Goal: Transaction & Acquisition: Purchase product/service

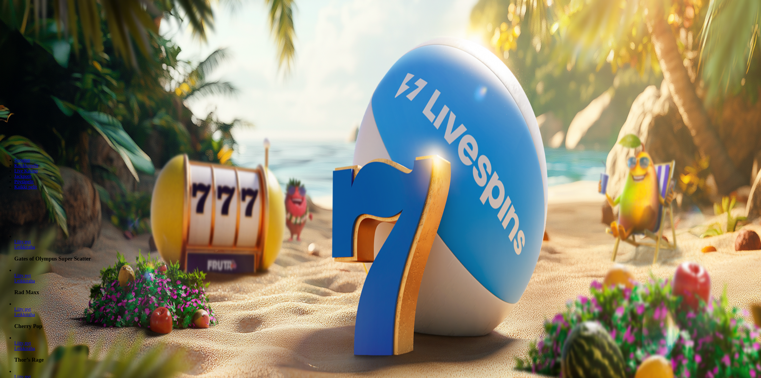
click at [41, 25] on button "Kirjaudu" at bounding box center [41, 21] width 19 height 6
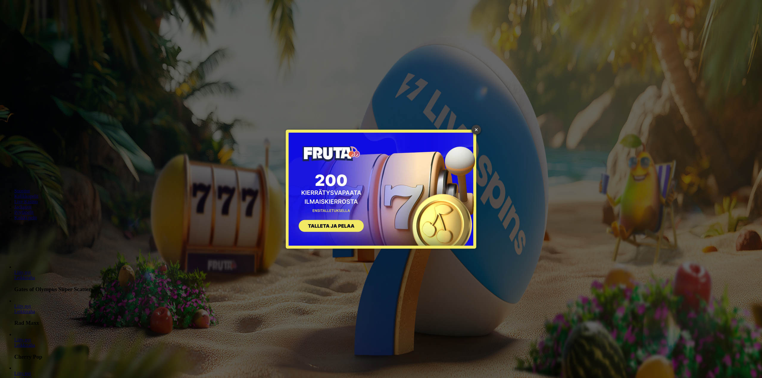
click at [477, 128] on link "×" at bounding box center [477, 130] width 10 height 10
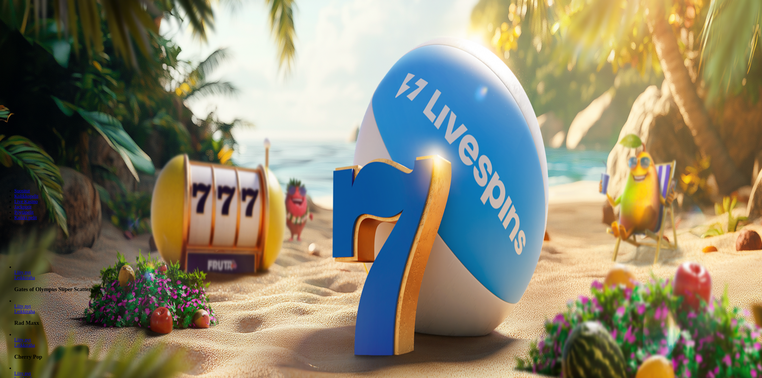
click at [34, 45] on span "Tarjoukset" at bounding box center [24, 42] width 20 height 5
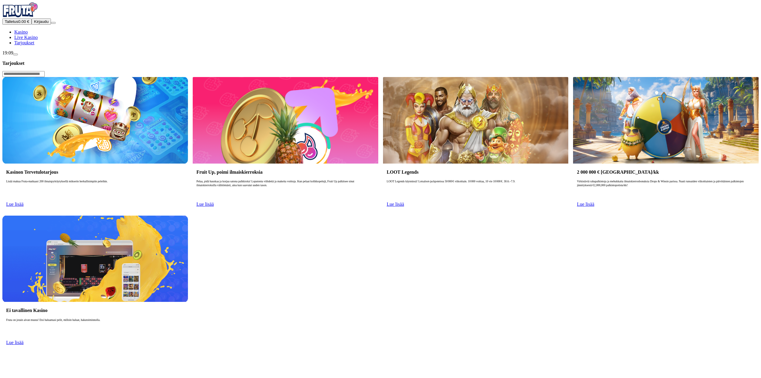
click at [34, 45] on span "Tarjoukset" at bounding box center [24, 42] width 20 height 5
click at [24, 202] on span "Lue lisää" at bounding box center [14, 204] width 17 height 5
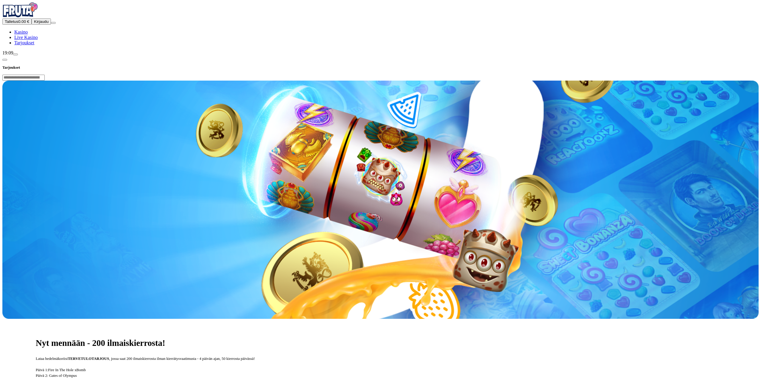
scroll to position [199, 0]
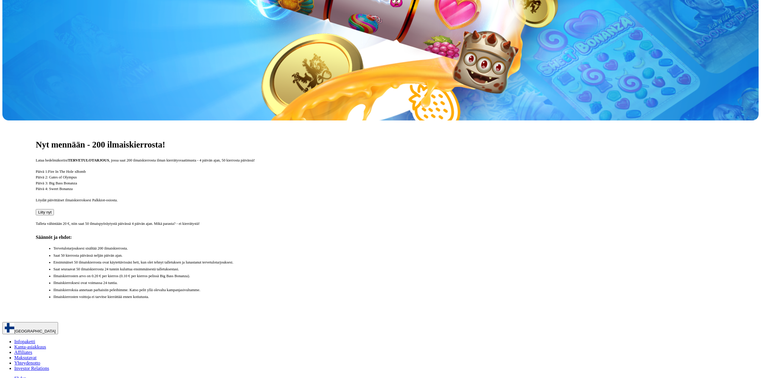
click at [52, 210] on span "Liity nyt" at bounding box center [44, 212] width 13 height 4
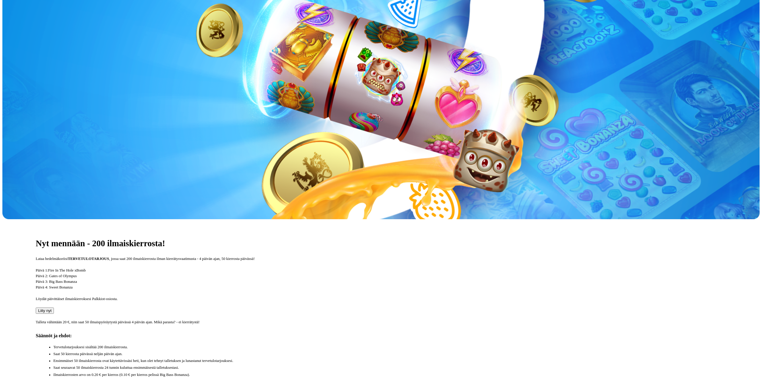
type input "*"
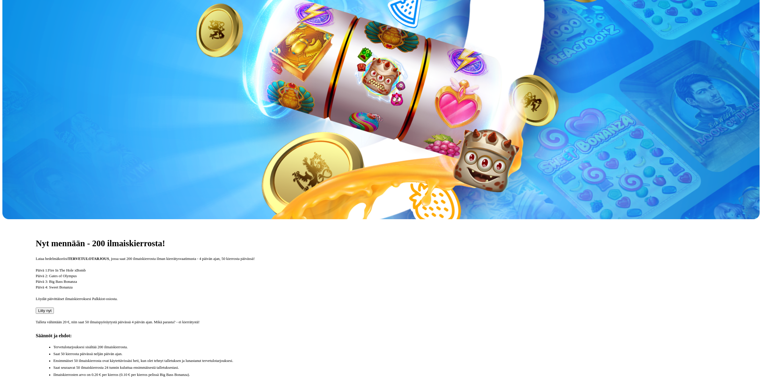
type input "**"
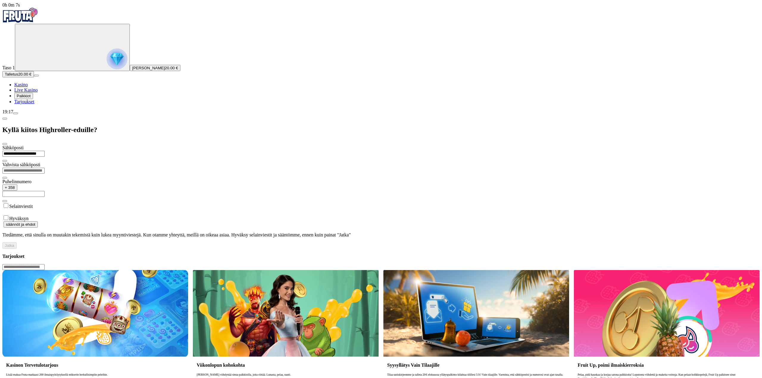
type input "**********"
click at [45, 168] on input "email" at bounding box center [23, 171] width 42 height 6
type input "**********"
click at [45, 191] on input "text" at bounding box center [23, 194] width 42 height 6
type input "**********"
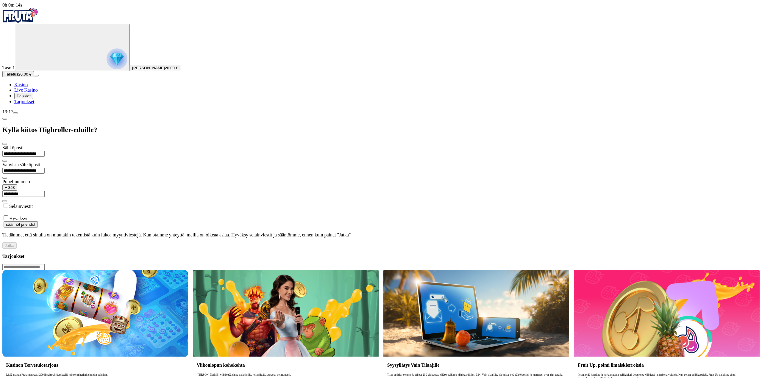
click at [29, 216] on label "Hyväksyn" at bounding box center [18, 218] width 19 height 5
drag, startPoint x: 105, startPoint y: 180, endPoint x: 124, endPoint y: 192, distance: 22.3
click at [17, 243] on button "Jatka" at bounding box center [9, 246] width 14 height 6
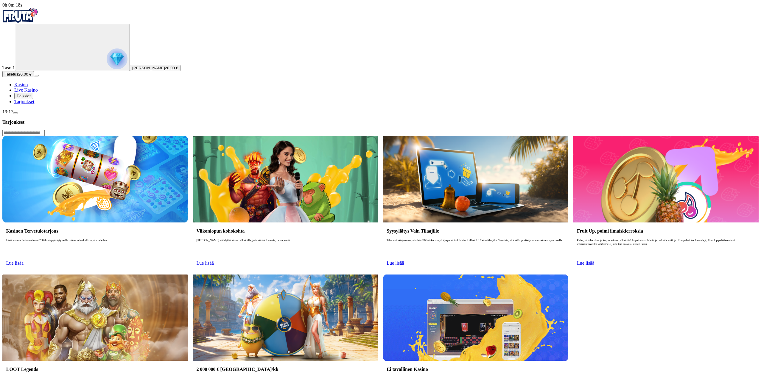
click at [31, 98] on span "Palkkiot" at bounding box center [24, 96] width 14 height 4
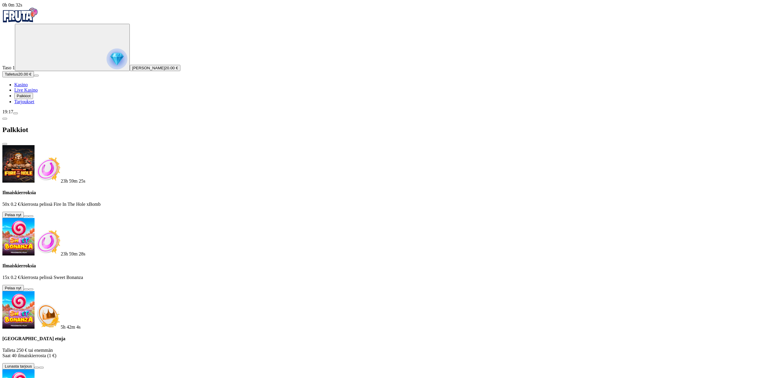
click at [29, 216] on button at bounding box center [26, 217] width 5 height 2
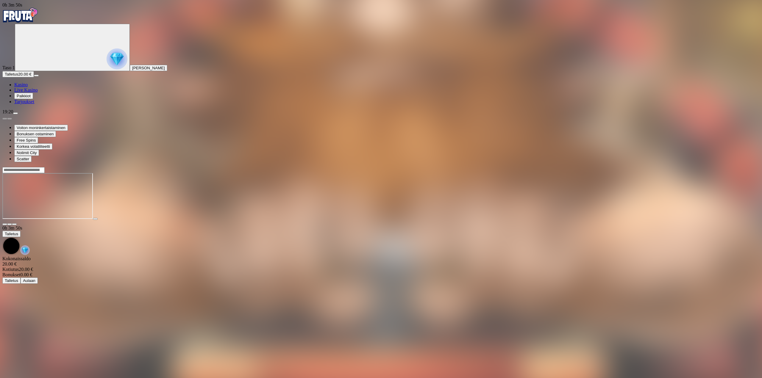
click at [28, 87] on span "Kasino" at bounding box center [20, 84] width 13 height 5
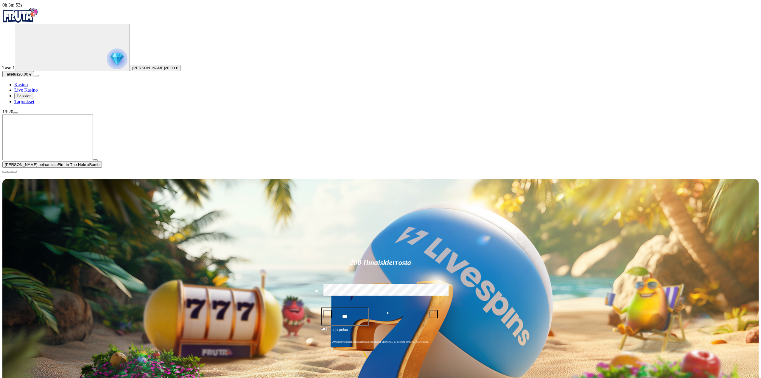
click at [5, 172] on span "close icon" at bounding box center [5, 172] width 0 height 0
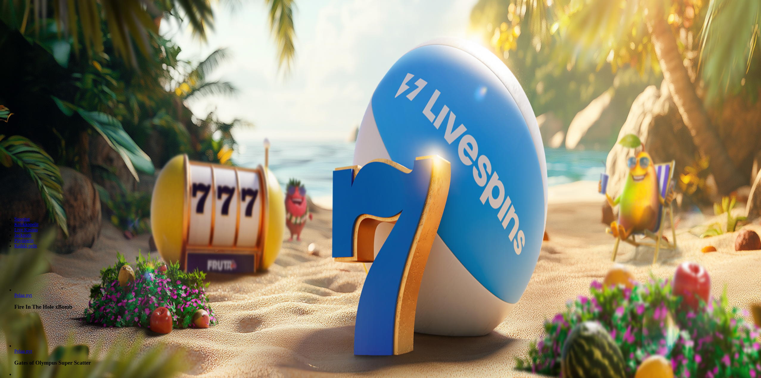
click at [31, 98] on span "Palkkiot" at bounding box center [24, 96] width 14 height 4
click at [29, 216] on button at bounding box center [26, 217] width 5 height 2
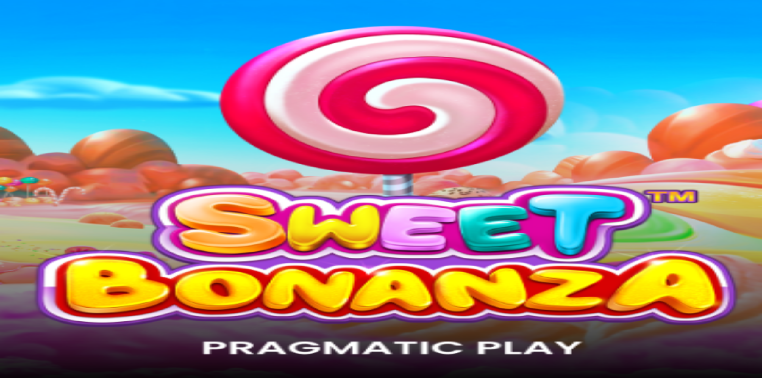
click at [28, 87] on span "Kasino" at bounding box center [20, 84] width 13 height 5
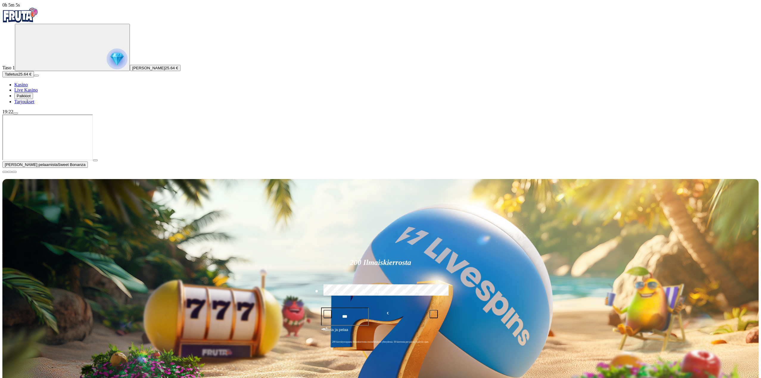
click at [31, 98] on span "Palkkiot" at bounding box center [24, 96] width 14 height 4
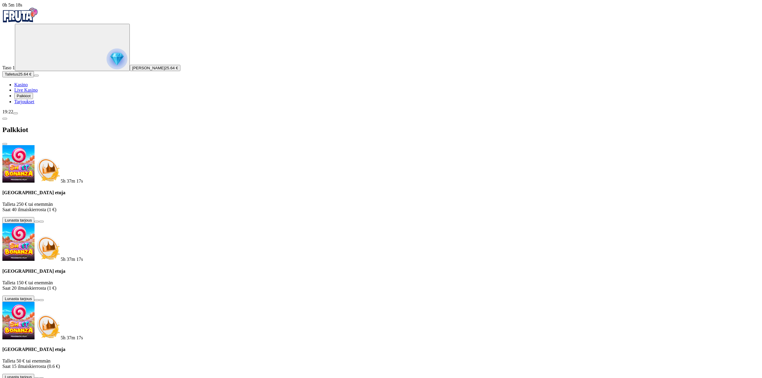
click at [41, 222] on span "info icon" at bounding box center [41, 222] width 0 height 0
click at [29, 98] on span "Palkkiot" at bounding box center [24, 96] width 14 height 4
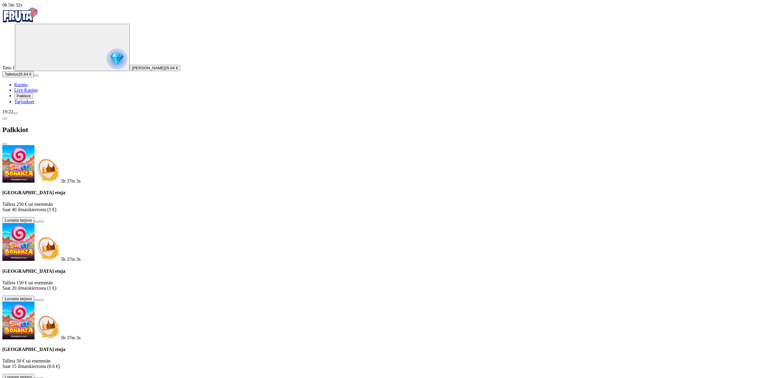
click at [31, 104] on span "Tarjoukset" at bounding box center [24, 101] width 20 height 5
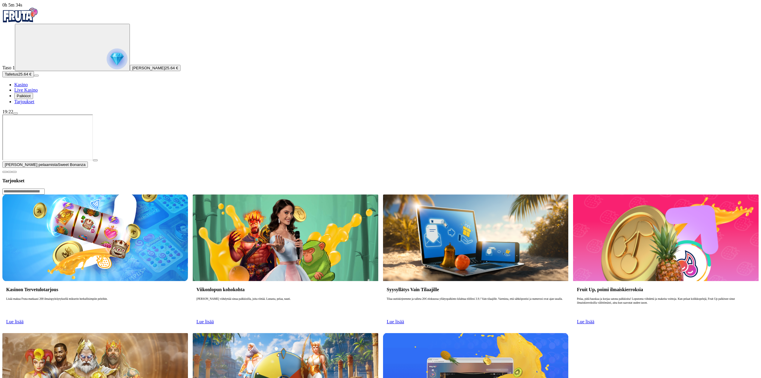
click at [149, 281] on div "Kasinon Tervetulotarjous Lisää makua Fruta-matkaasi 200 ilmaispyöräytyksellä mi…" at bounding box center [95, 304] width 186 height 47
click at [24, 319] on link "Lue lisää" at bounding box center [14, 321] width 17 height 5
click at [24, 319] on span "Lue lisää" at bounding box center [14, 321] width 17 height 5
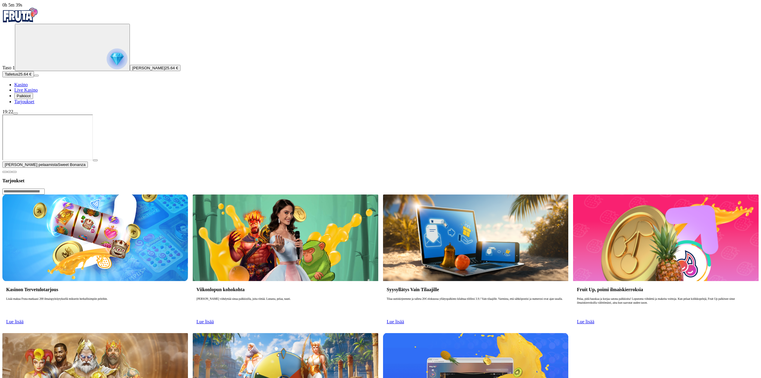
click at [188, 195] on img at bounding box center [95, 238] width 186 height 86
click at [5, 172] on span "close icon" at bounding box center [5, 172] width 0 height 0
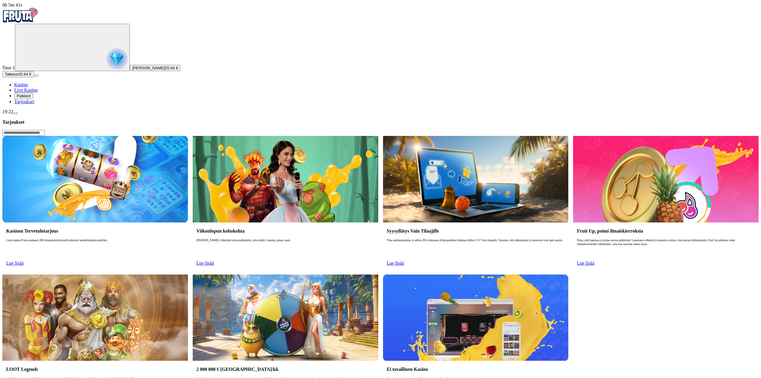
click at [24, 261] on link "Lue lisää" at bounding box center [14, 263] width 17 height 5
click at [214, 261] on link "Lue lisää" at bounding box center [205, 263] width 17 height 5
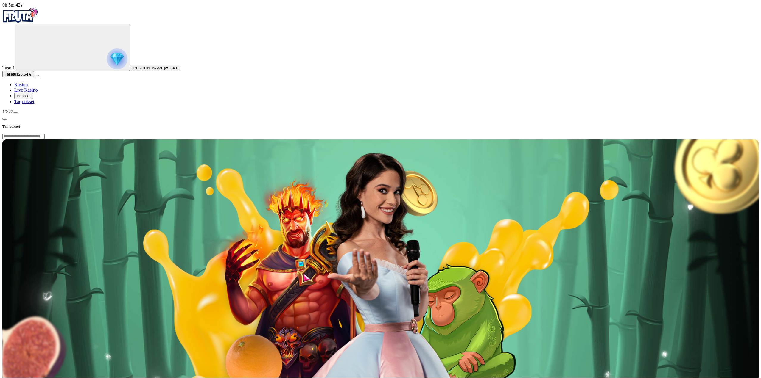
drag, startPoint x: 162, startPoint y: 143, endPoint x: 147, endPoint y: 133, distance: 18.7
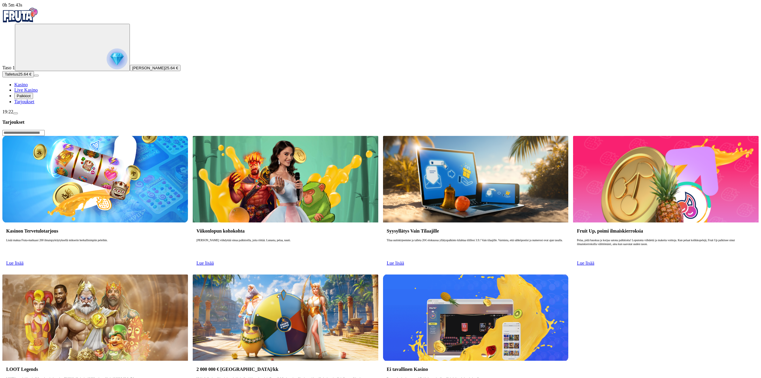
click at [158, 223] on div "Kasinon Tervetulotarjous Lisää makua Fruta-matkaasi 200 ilmaispyöräytyksellä mi…" at bounding box center [95, 246] width 186 height 47
click at [163, 239] on p "Lisää makua Fruta-matkaasi 200 ilmaispyöräytyksellä mikserin herkullisimpiin pe…" at bounding box center [95, 248] width 178 height 19
click at [158, 228] on h3 "Kasinon Tervetulotarjous" at bounding box center [95, 231] width 178 height 6
click at [32, 99] on button "Palkkiot" at bounding box center [23, 96] width 19 height 6
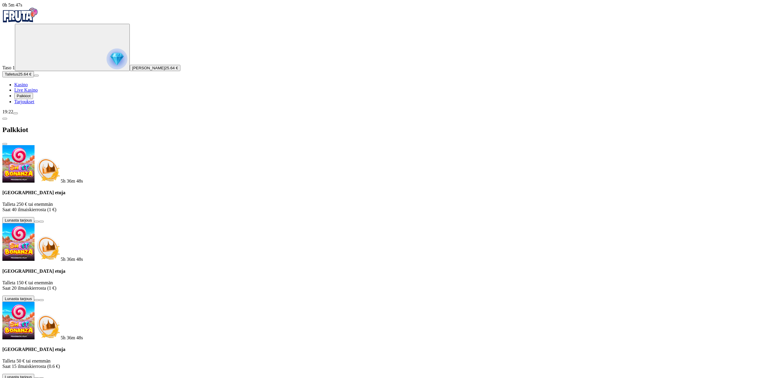
click at [107, 69] on img "Primary" at bounding box center [117, 59] width 21 height 21
click at [31, 98] on span "Palkkiot" at bounding box center [24, 96] width 14 height 4
click at [77, 115] on div "Palkkiot" at bounding box center [381, 130] width 758 height 31
click at [5, 119] on span "chevron-left icon" at bounding box center [5, 119] width 0 height 0
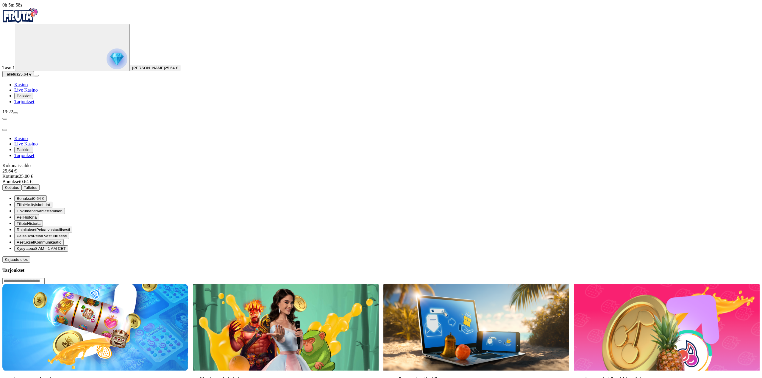
click at [33, 197] on span "Bonukset" at bounding box center [25, 199] width 17 height 4
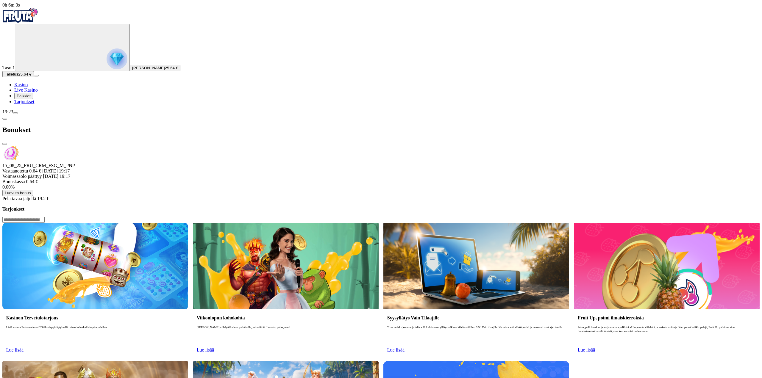
click at [31, 191] on span "Luovuta bonus" at bounding box center [18, 193] width 26 height 4
click at [258, 233] on button "Pidä bonus" at bounding box center [270, 236] width 25 height 6
click at [80, 115] on div "Bonukset" at bounding box center [381, 130] width 758 height 31
click at [7, 118] on button "button" at bounding box center [4, 119] width 5 height 2
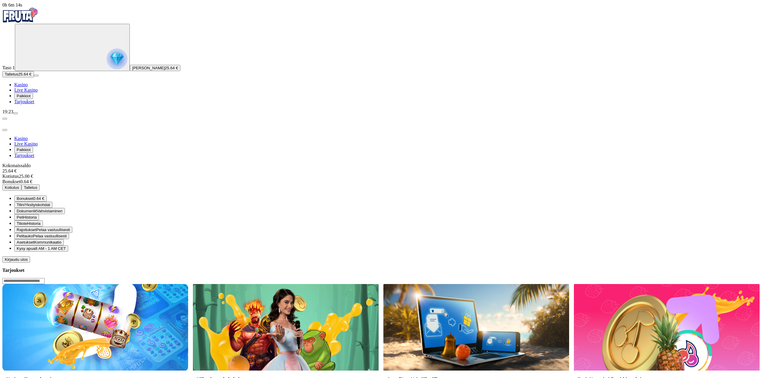
click at [204, 263] on div at bounding box center [381, 263] width 758 height 0
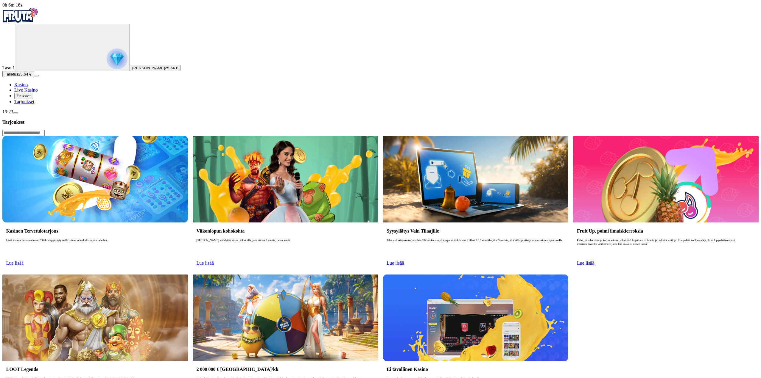
click at [30, 16] on img "Primary" at bounding box center [20, 15] width 36 height 15
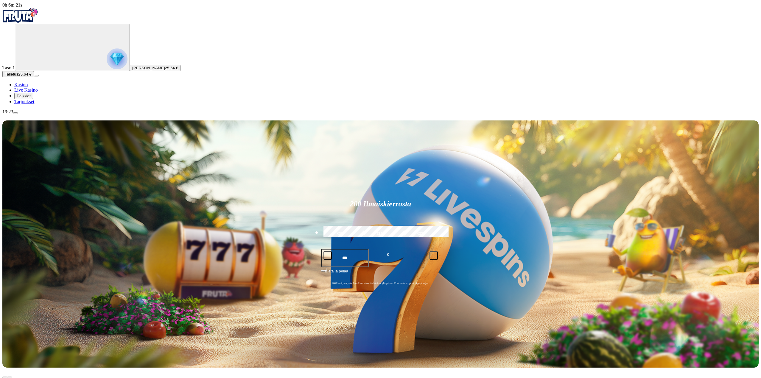
drag, startPoint x: 49, startPoint y: 370, endPoint x: 55, endPoint y: 370, distance: 5.7
click at [52, 115] on div "19:23" at bounding box center [380, 111] width 756 height 5
click at [15, 113] on span "menu icon" at bounding box center [15, 113] width 0 height 0
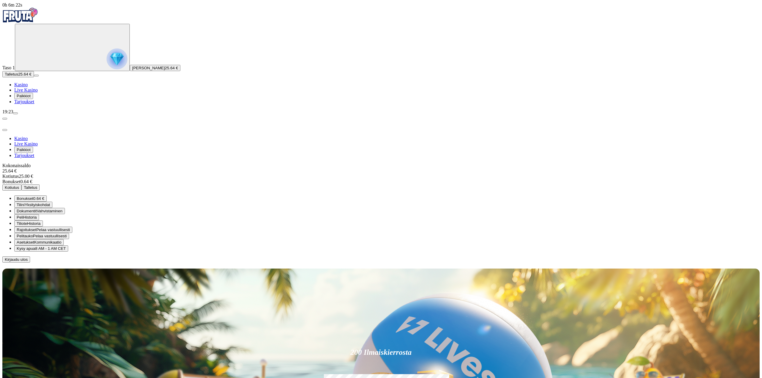
click at [5, 130] on span "close icon" at bounding box center [5, 130] width 0 height 0
